Goal: Navigation & Orientation: Find specific page/section

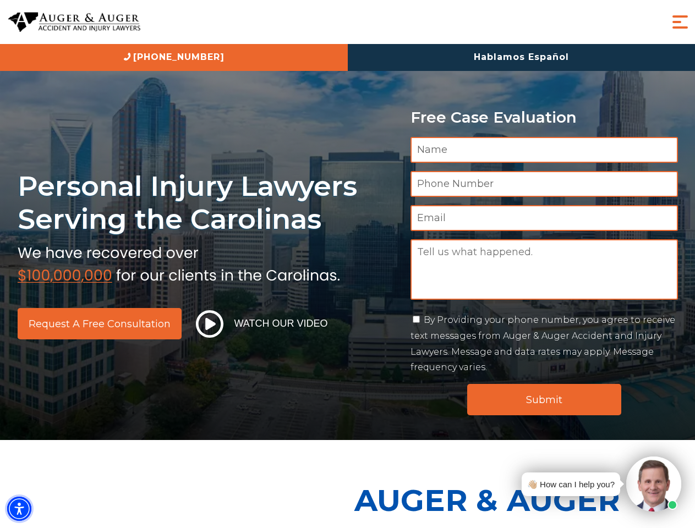
click at [19, 509] on img "Accessibility Menu" at bounding box center [19, 509] width 24 height 24
